Goal: Information Seeking & Learning: Learn about a topic

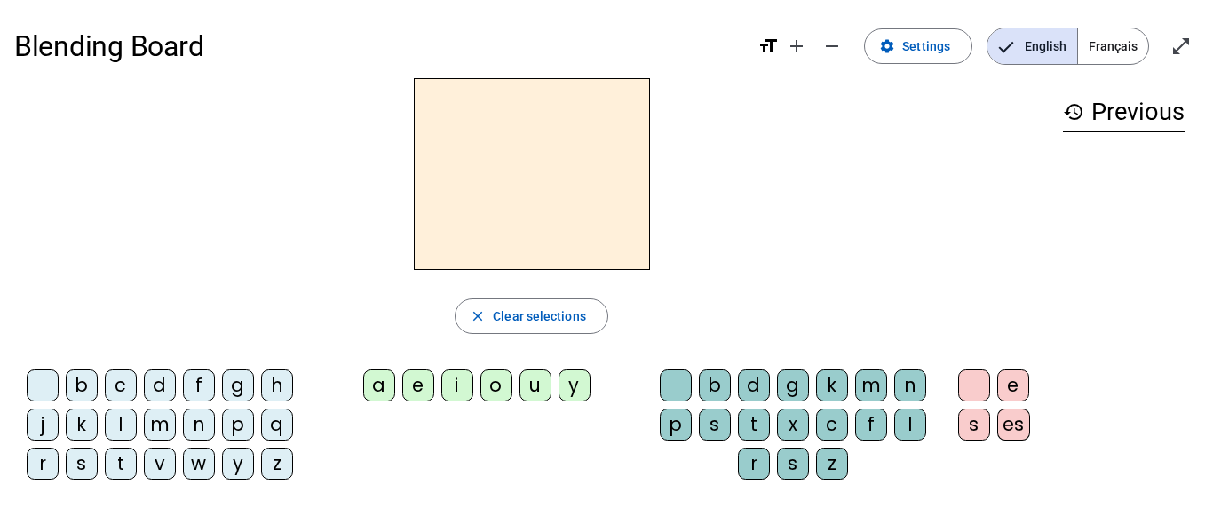
click at [1120, 36] on span "Français" at bounding box center [1113, 46] width 70 height 36
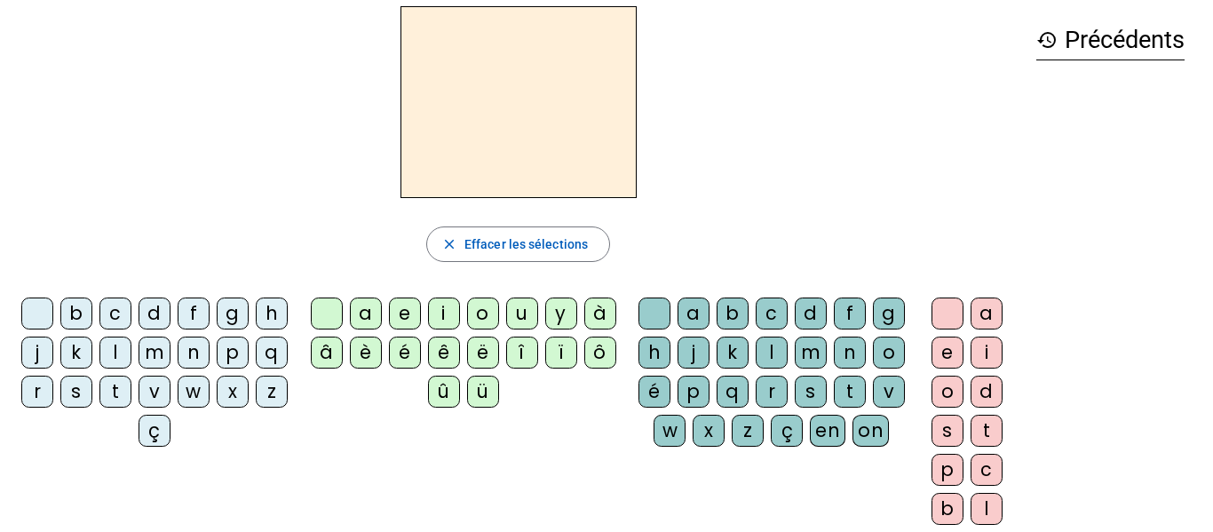
scroll to position [74, 0]
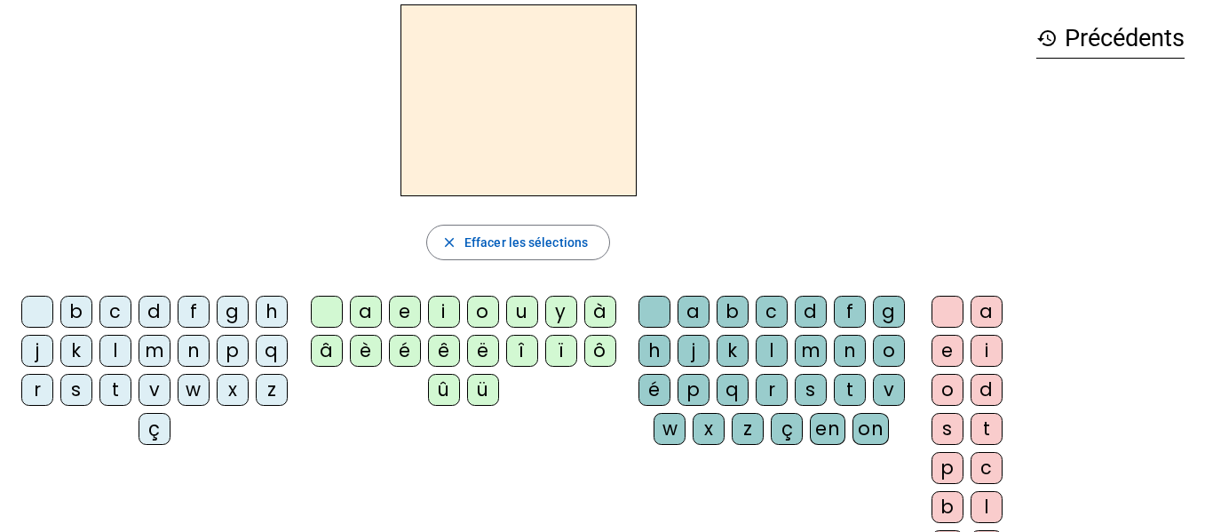
click at [207, 303] on div "f" at bounding box center [194, 312] width 32 height 32
click at [399, 304] on div "e" at bounding box center [405, 312] width 32 height 32
click at [525, 305] on div "u" at bounding box center [522, 312] width 32 height 32
click at [399, 306] on div "e" at bounding box center [405, 312] width 32 height 32
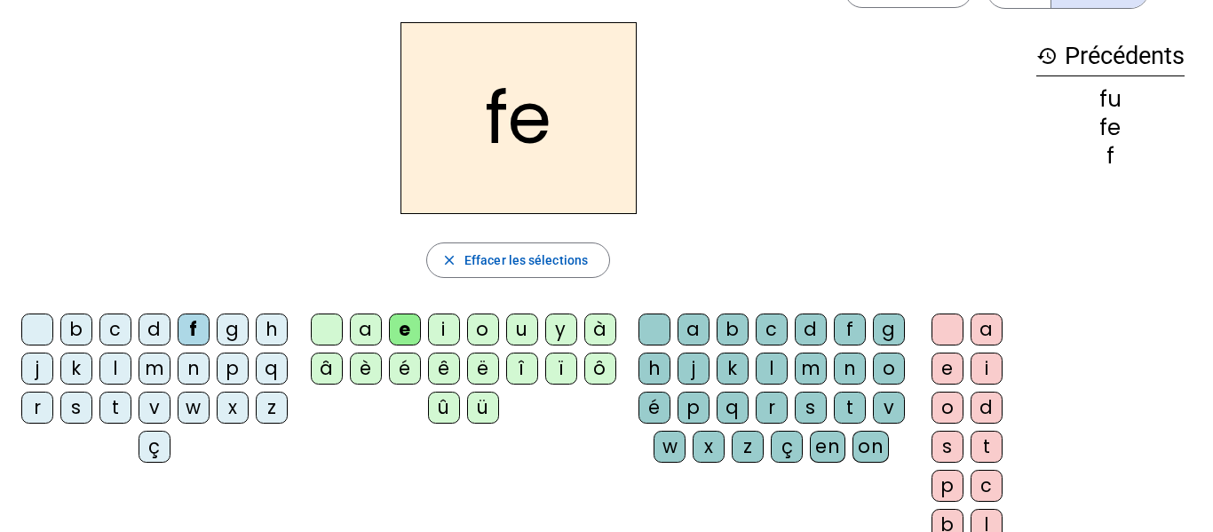
scroll to position [60, 0]
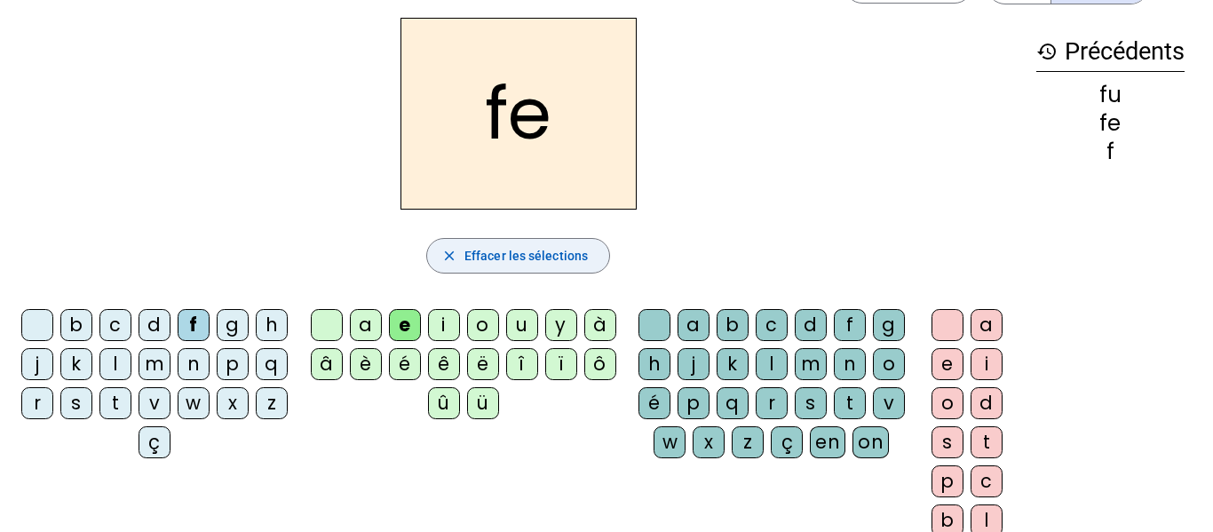
click at [559, 274] on span "button" at bounding box center [518, 255] width 182 height 43
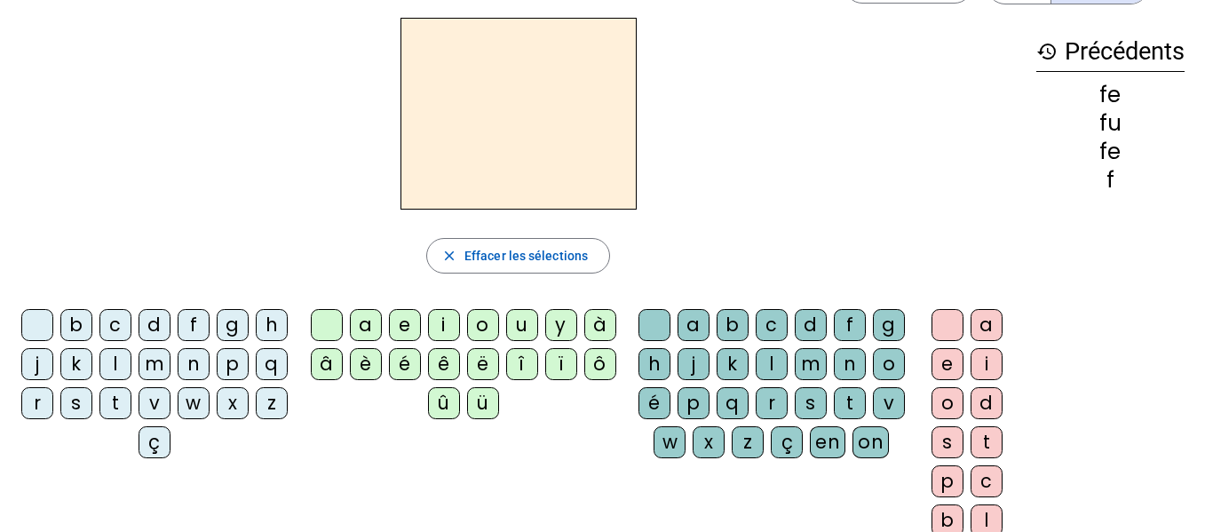
click at [209, 324] on div "f" at bounding box center [194, 325] width 32 height 32
click at [399, 314] on div "e" at bounding box center [405, 325] width 32 height 32
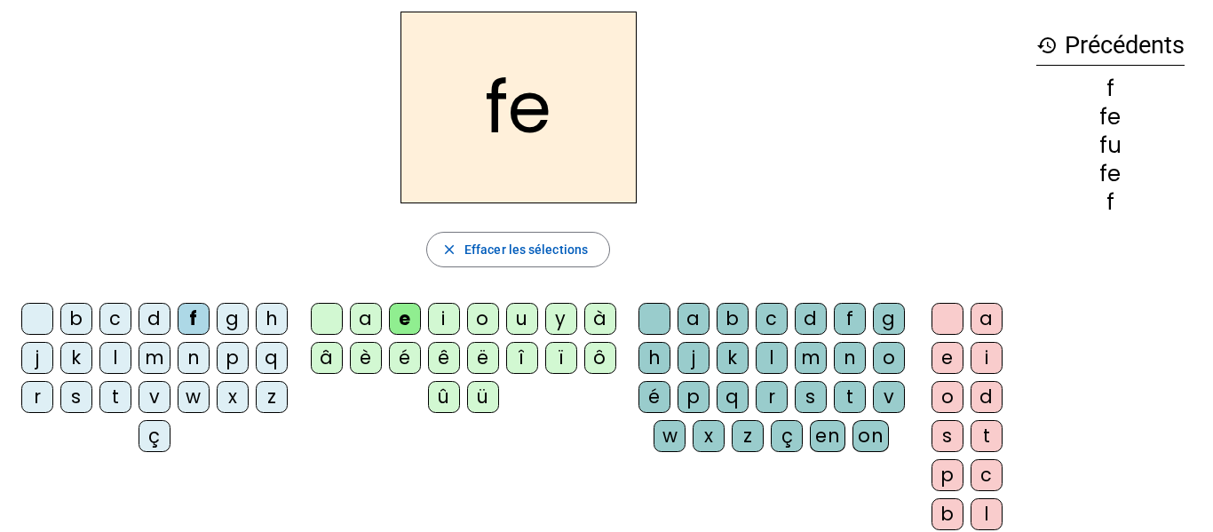
scroll to position [70, 0]
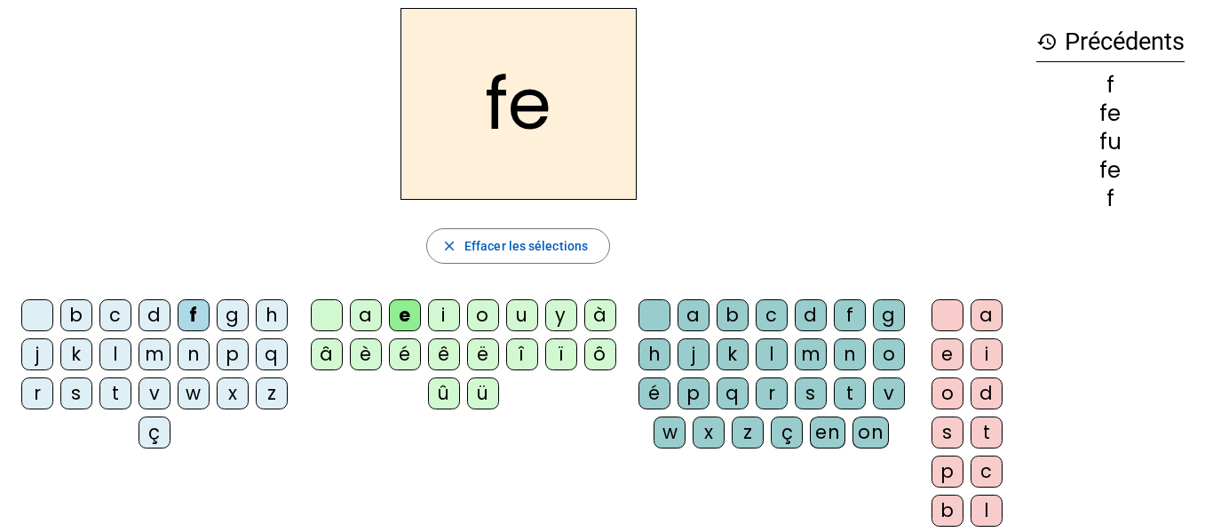
click at [518, 312] on div "u" at bounding box center [522, 315] width 32 height 32
